Goal: Task Accomplishment & Management: Manage account settings

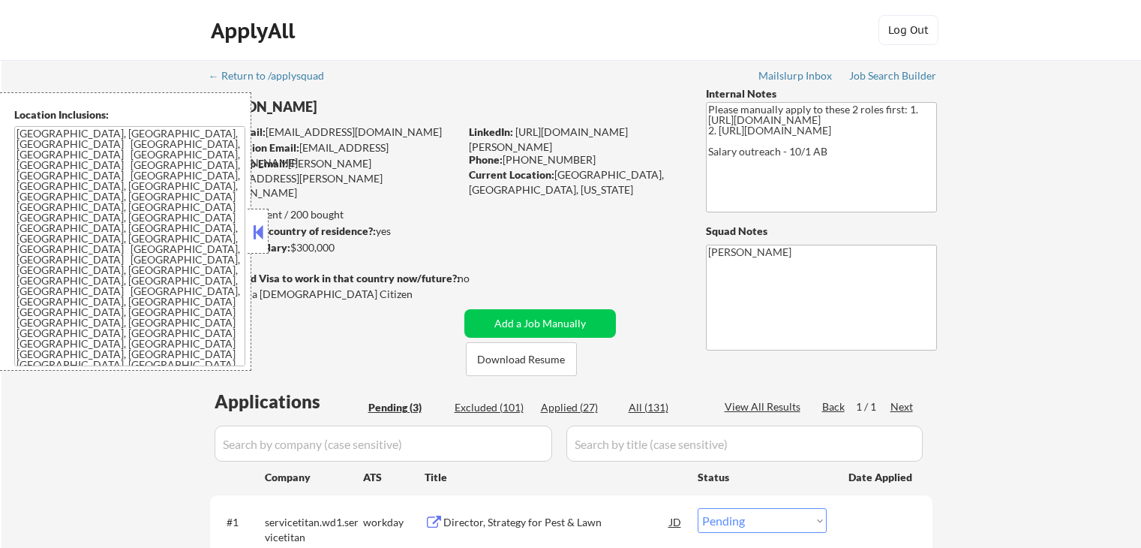
select select ""pending""
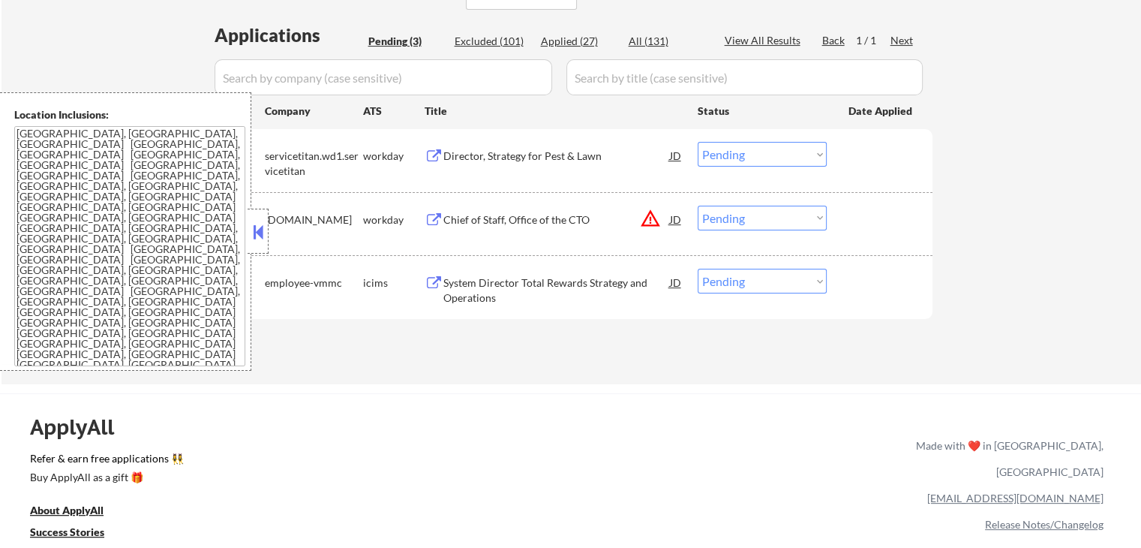
scroll to position [450, 0]
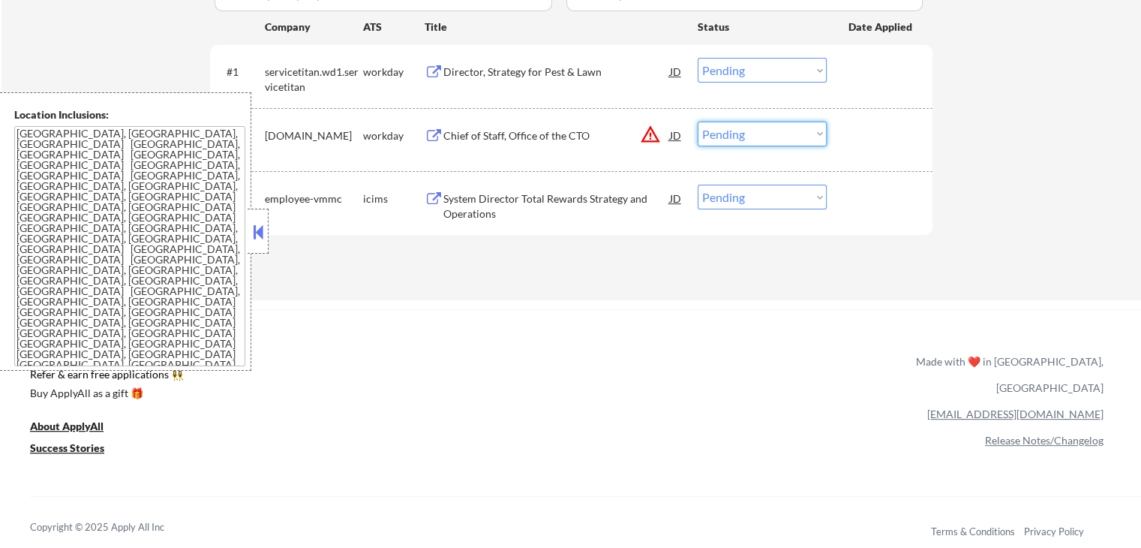
click at [731, 130] on select "Choose an option... Pending Applied Excluded (Questions) Excluded (Expired) Exc…" at bounding box center [762, 134] width 129 height 25
click at [499, 133] on div "Chief of Staff, Office of the CTO" at bounding box center [556, 135] width 227 height 15
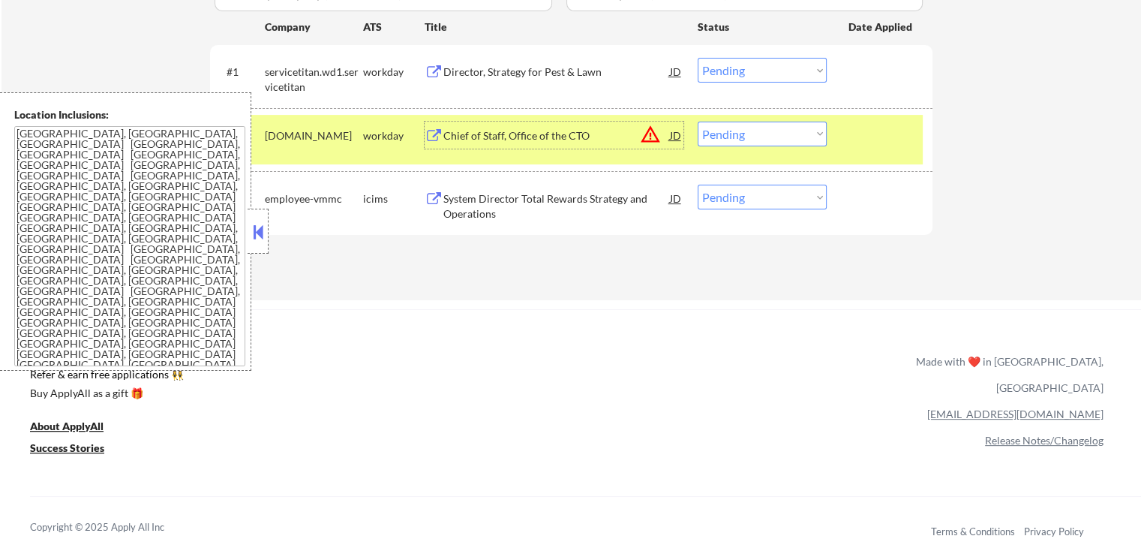
click at [479, 65] on div "Director, Strategy for Pest & Lawn" at bounding box center [556, 72] width 227 height 15
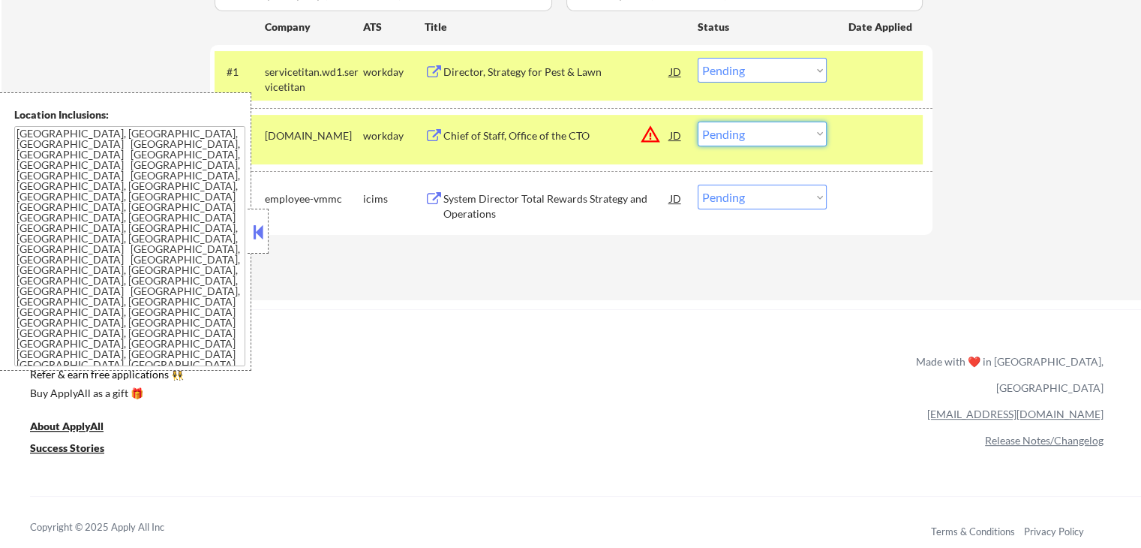
click at [749, 134] on select "Choose an option... Pending Applied Excluded (Questions) Excluded (Expired) Exc…" at bounding box center [762, 134] width 129 height 25
click at [698, 122] on select "Choose an option... Pending Applied Excluded (Questions) Excluded (Expired) Exc…" at bounding box center [762, 134] width 129 height 25
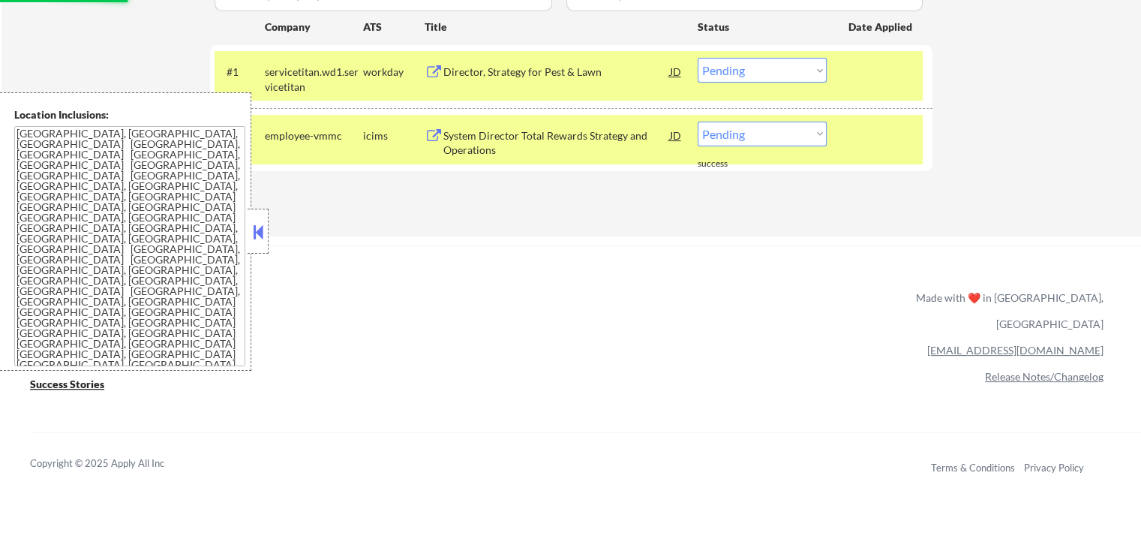
click at [488, 73] on div "Director, Strategy for Pest & Lawn" at bounding box center [556, 72] width 227 height 15
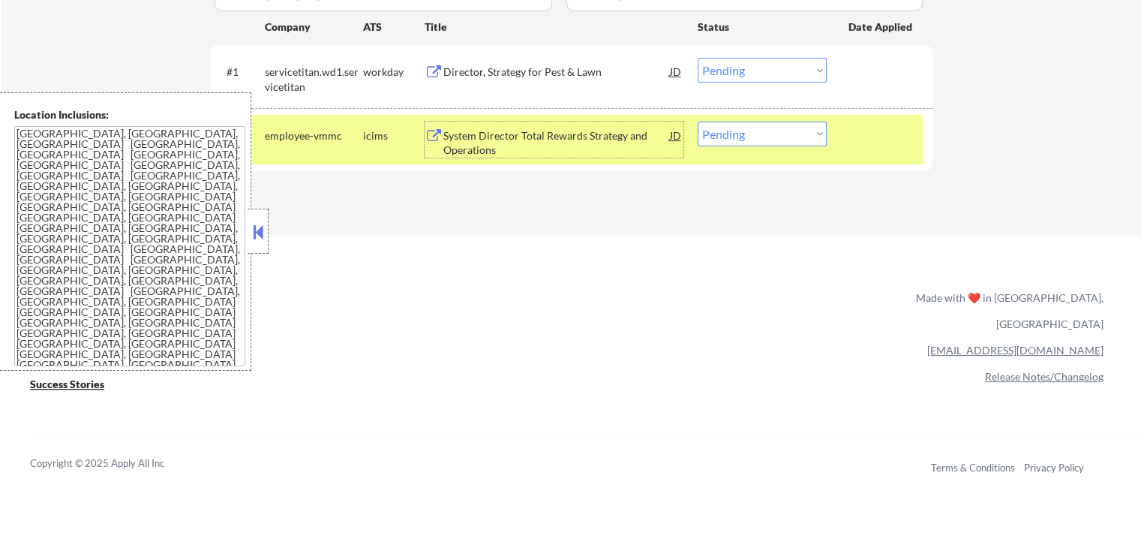
click at [518, 136] on div "System Director Total Rewards Strategy and Operations" at bounding box center [556, 142] width 227 height 29
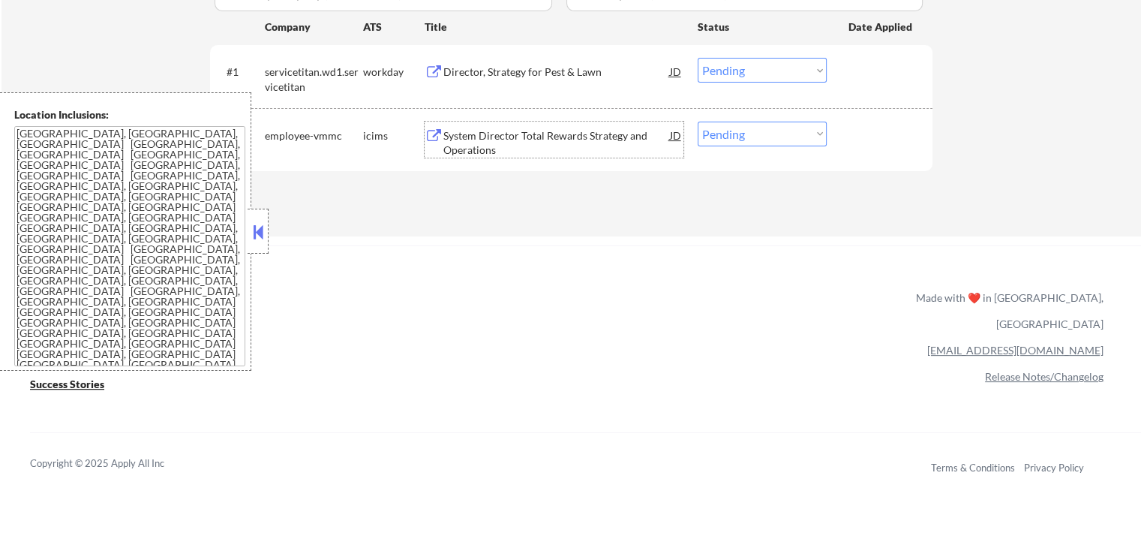
click at [758, 138] on select "Choose an option... Pending Applied Excluded (Questions) Excluded (Expired) Exc…" at bounding box center [762, 134] width 129 height 25
select select ""excluded__salary_""
click at [698, 122] on select "Choose an option... Pending Applied Excluded (Questions) Excluded (Expired) Exc…" at bounding box center [762, 134] width 129 height 25
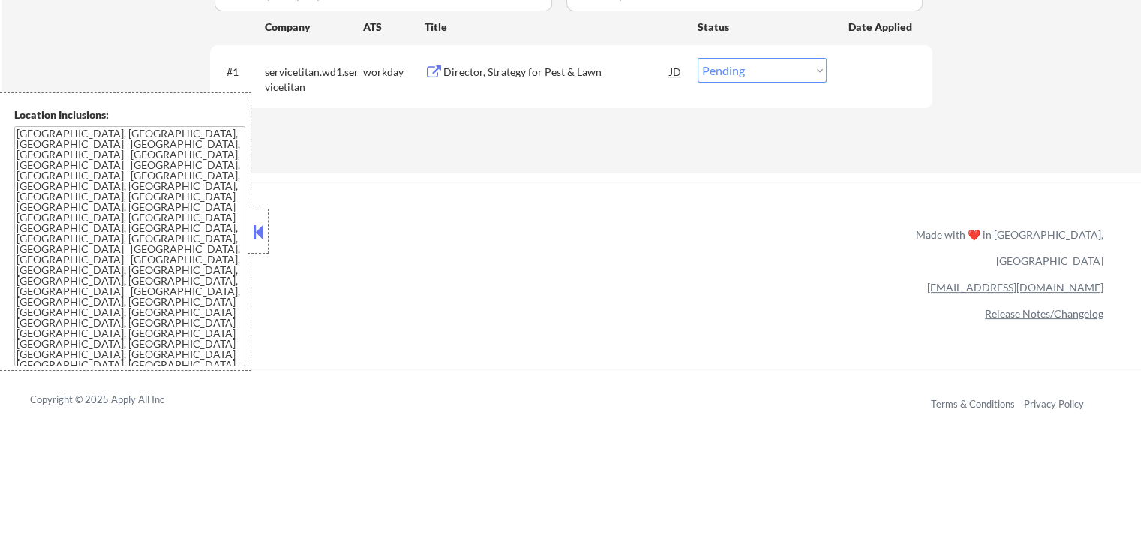
click at [758, 73] on select "Choose an option... Pending Applied Excluded (Questions) Excluded (Expired) Exc…" at bounding box center [762, 70] width 129 height 25
select select ""applied""
click at [698, 58] on select "Choose an option... Pending Applied Excluded (Questions) Excluded (Expired) Exc…" at bounding box center [762, 70] width 129 height 25
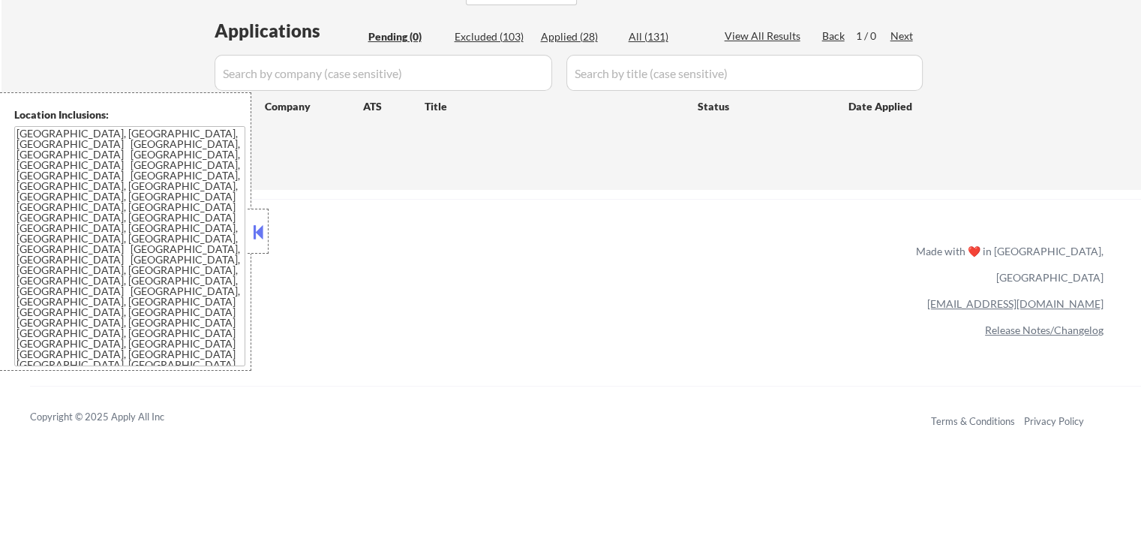
scroll to position [300, 0]
